Goal: Information Seeking & Learning: Learn about a topic

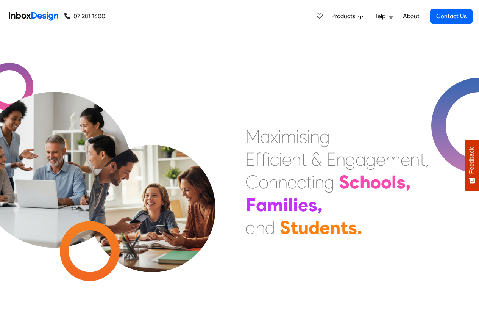
click at [348, 16] on span "Products" at bounding box center [344, 16] width 27 height 9
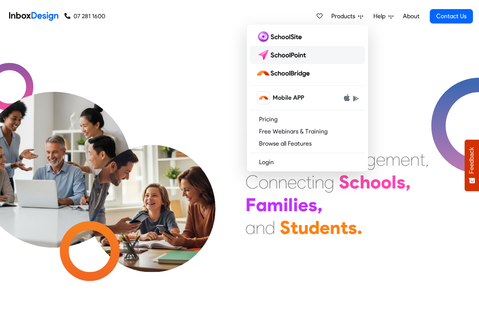
click at [277, 55] on img at bounding box center [282, 55] width 53 height 12
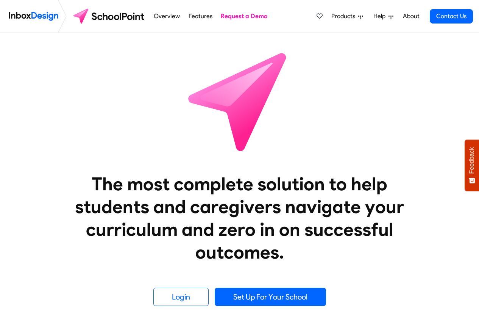
click at [196, 17] on link "Features" at bounding box center [200, 16] width 28 height 15
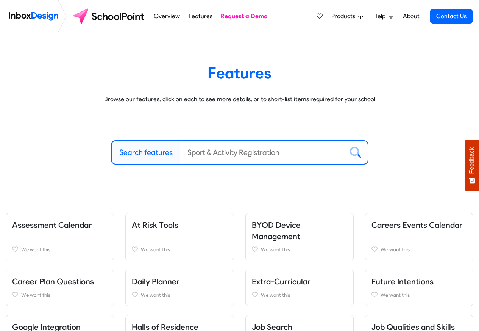
click at [139, 152] on label "Search features" at bounding box center [145, 152] width 53 height 11
click at [180, 152] on input "Search features" at bounding box center [262, 152] width 164 height 23
paste input "Inbox Design"
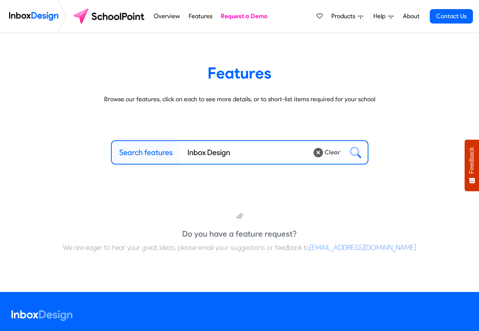
type input "Inbox Design"
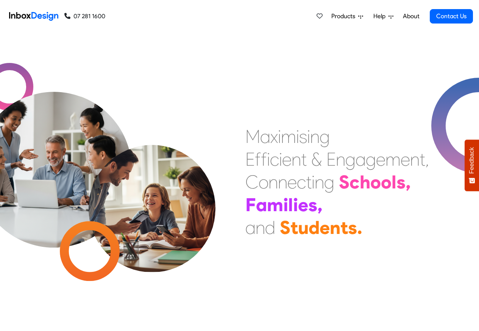
click at [351, 16] on span "Products" at bounding box center [344, 16] width 27 height 9
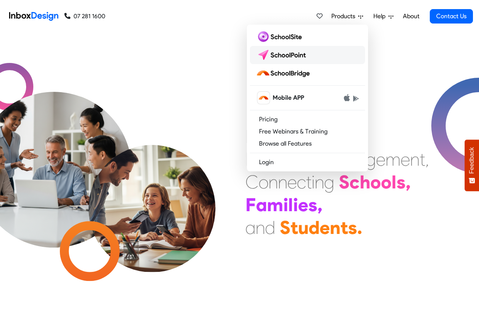
click at [283, 55] on img at bounding box center [282, 55] width 53 height 12
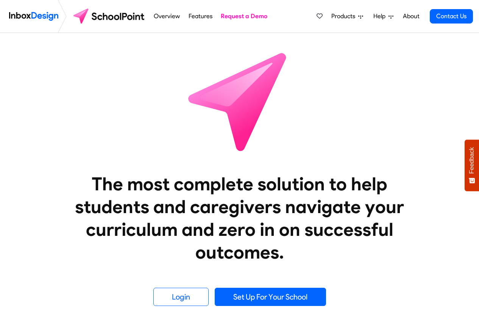
click at [190, 16] on link "Features" at bounding box center [200, 16] width 28 height 15
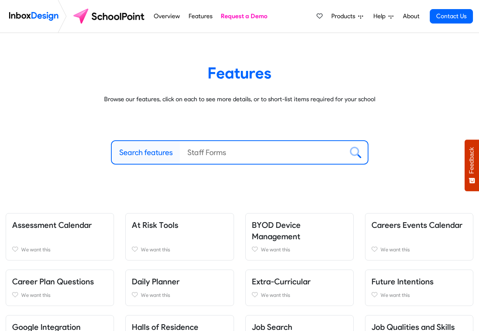
click at [146, 153] on label "Search features" at bounding box center [145, 152] width 53 height 11
click at [180, 153] on input "Search features" at bounding box center [262, 152] width 164 height 23
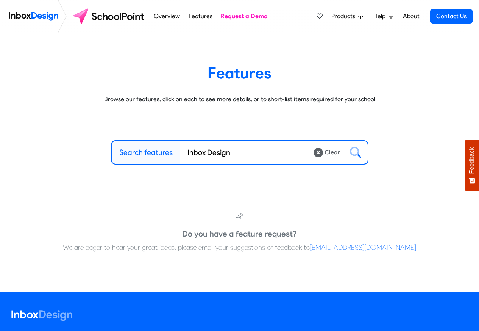
type input "Inbox Design"
click at [355, 153] on icon at bounding box center [355, 152] width 11 height 11
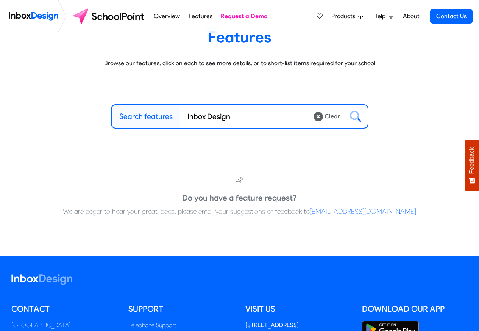
scroll to position [159, 0]
